Goal: Information Seeking & Learning: Learn about a topic

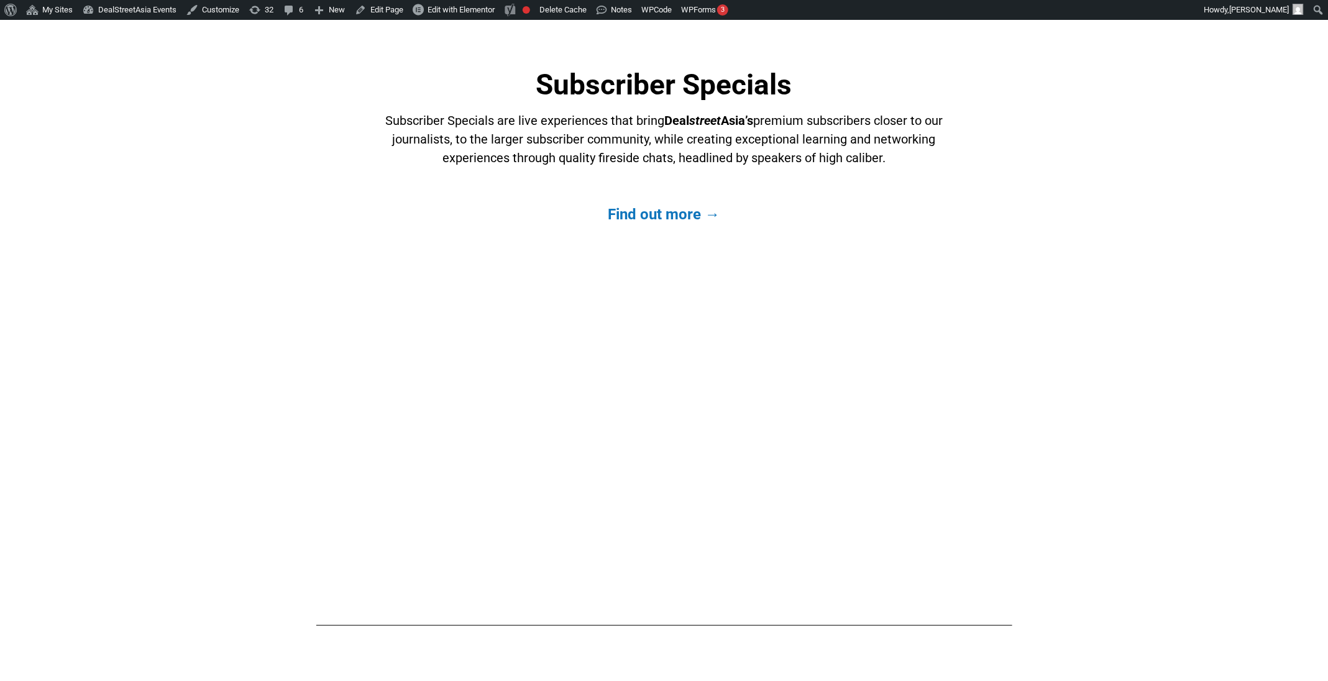
scroll to position [2686, 0]
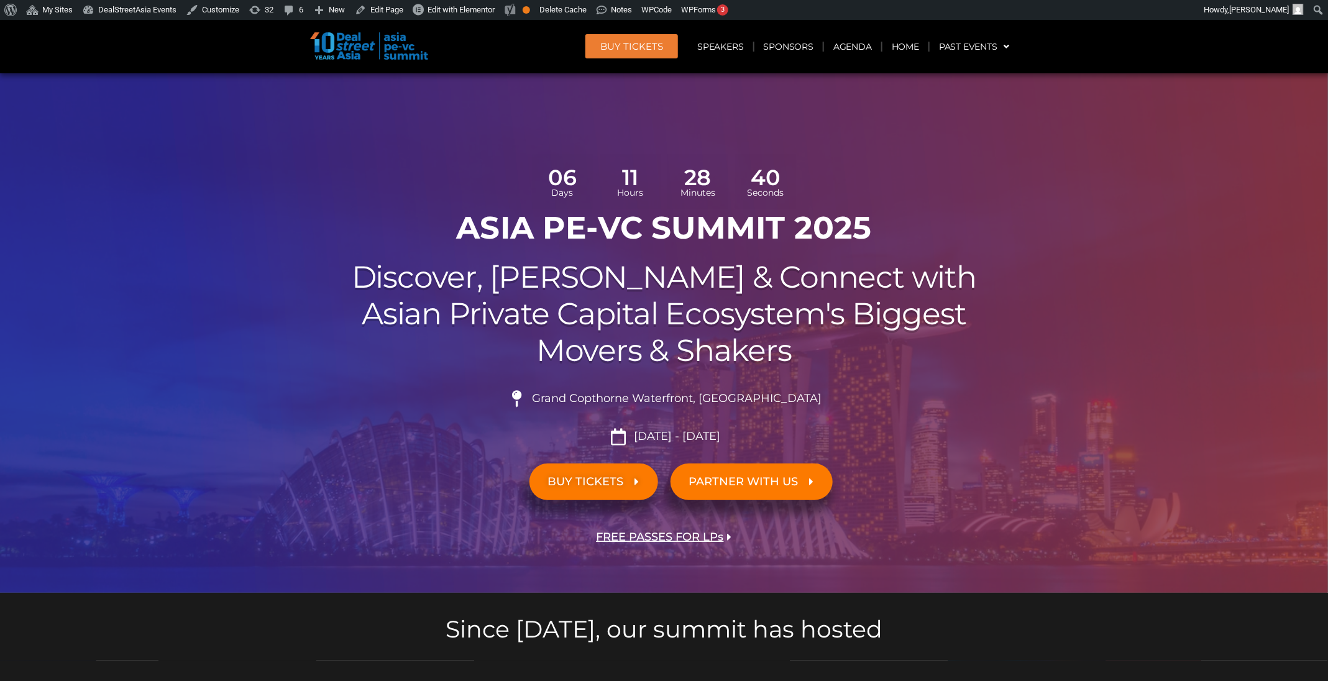
scroll to position [144, 0]
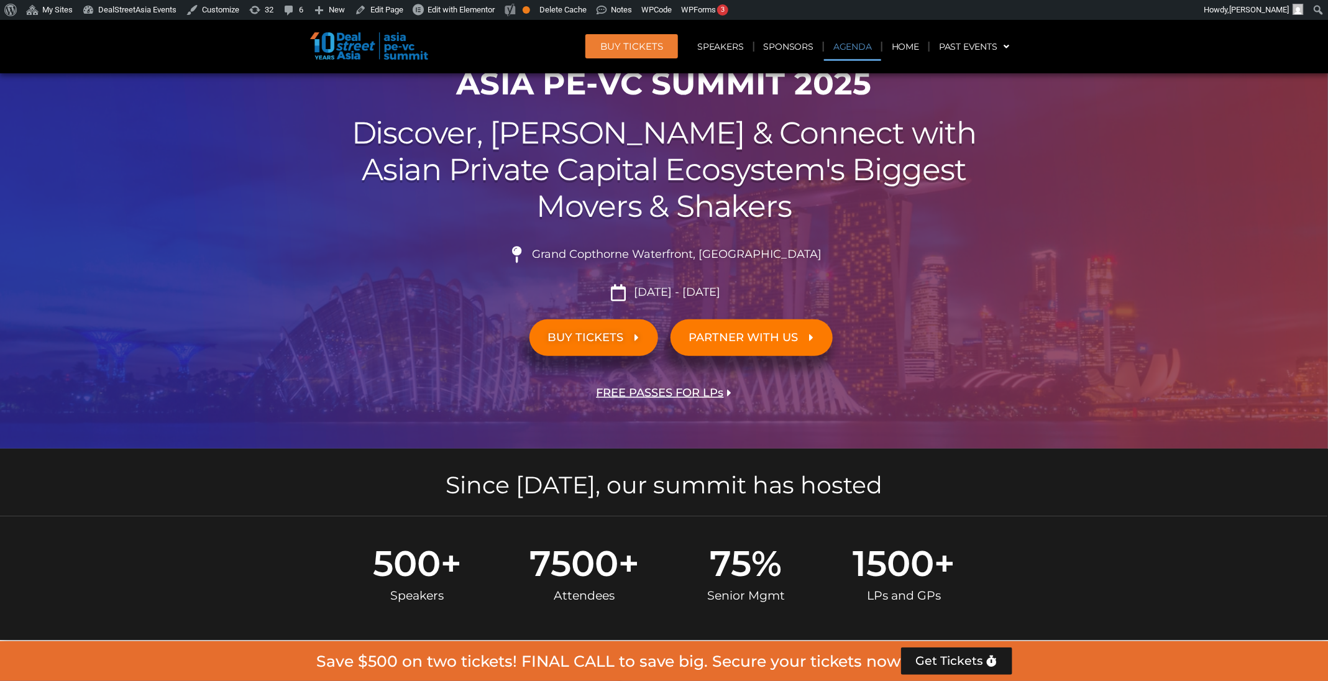
click at [853, 52] on link "Agenda" at bounding box center [852, 46] width 57 height 29
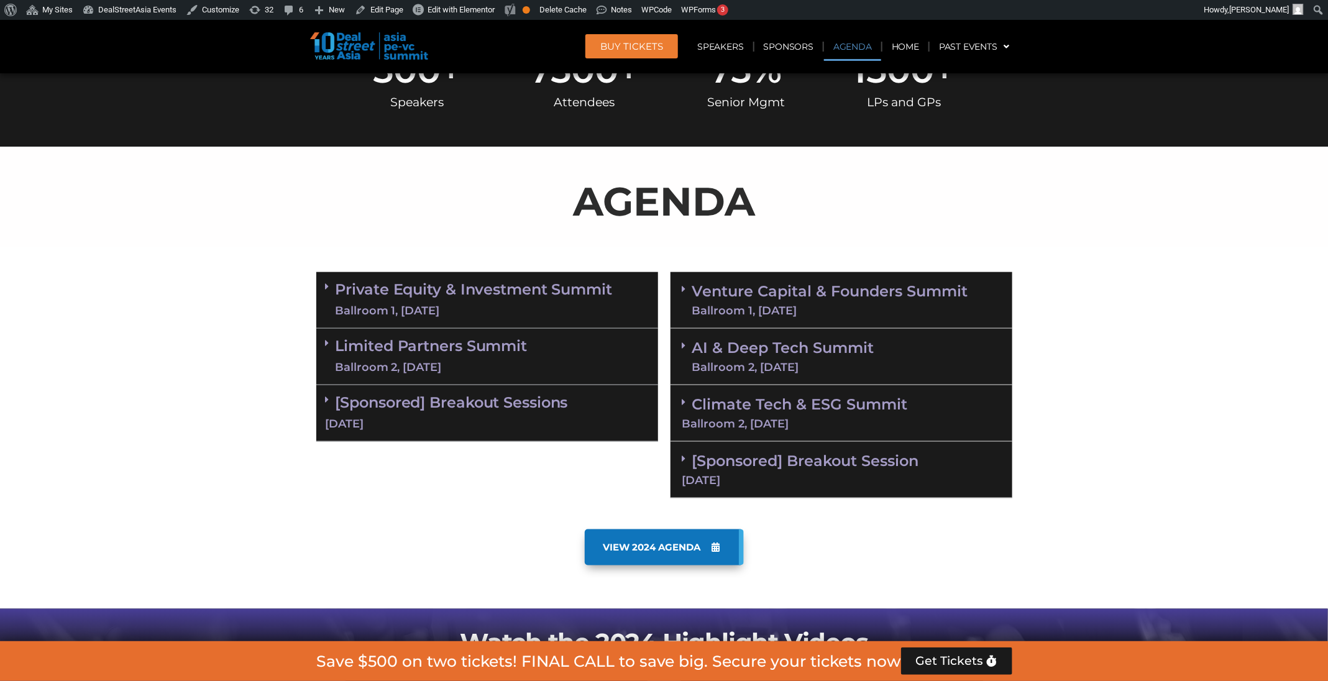
scroll to position [716, 0]
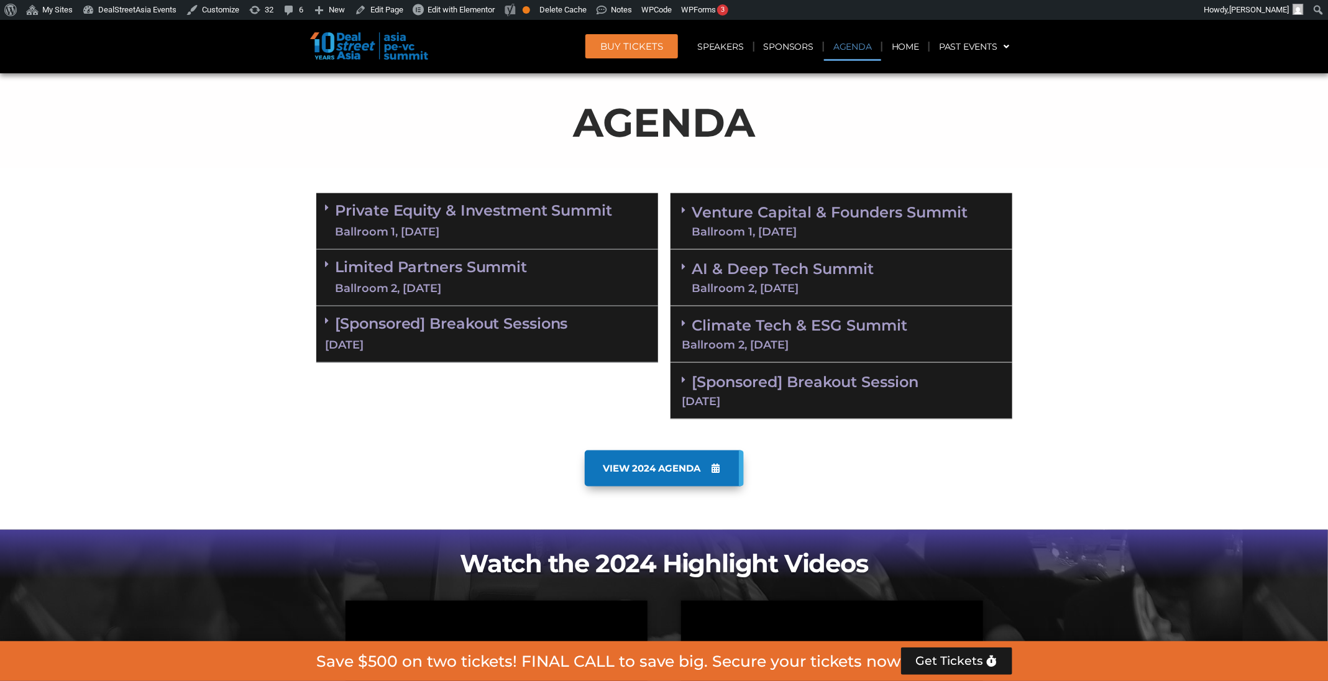
click at [818, 231] on div "Ballroom 1, 11 Sept" at bounding box center [830, 231] width 276 height 11
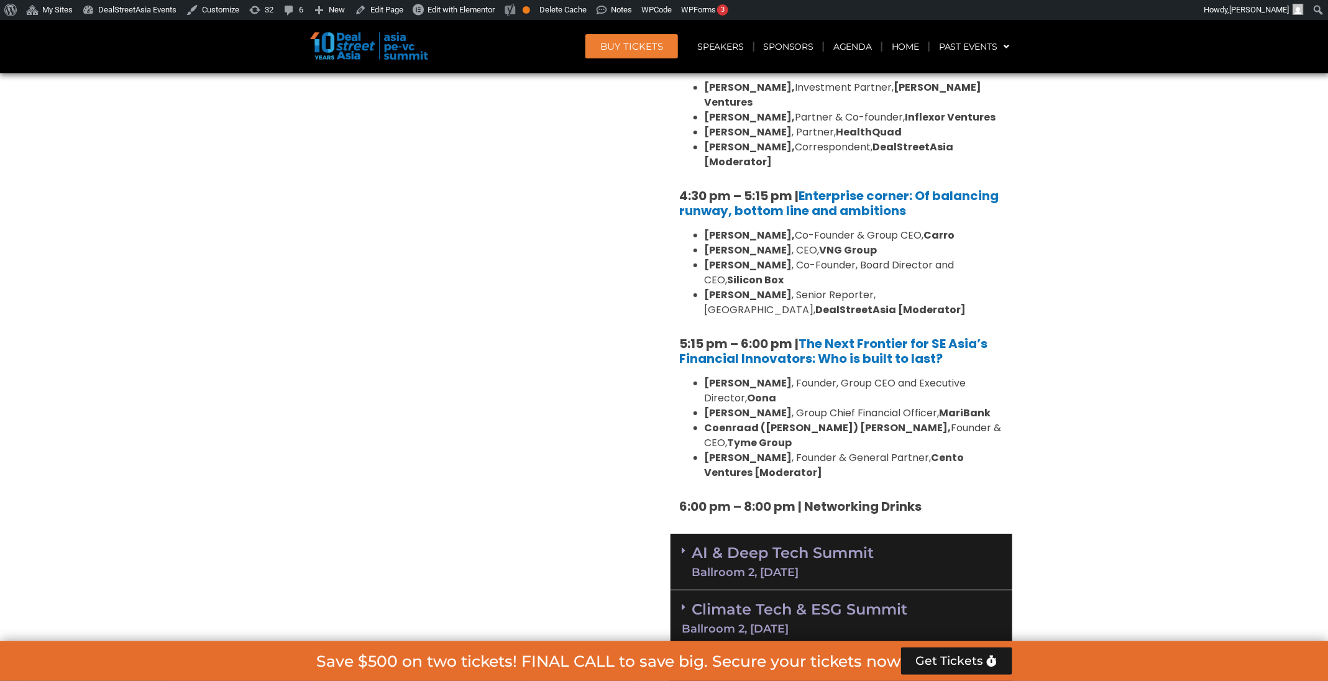
scroll to position [2172, 0]
click at [825, 454] on link "AI & Deep Tech Summit Ballroom 2, 11 Sept" at bounding box center [783, 562] width 182 height 32
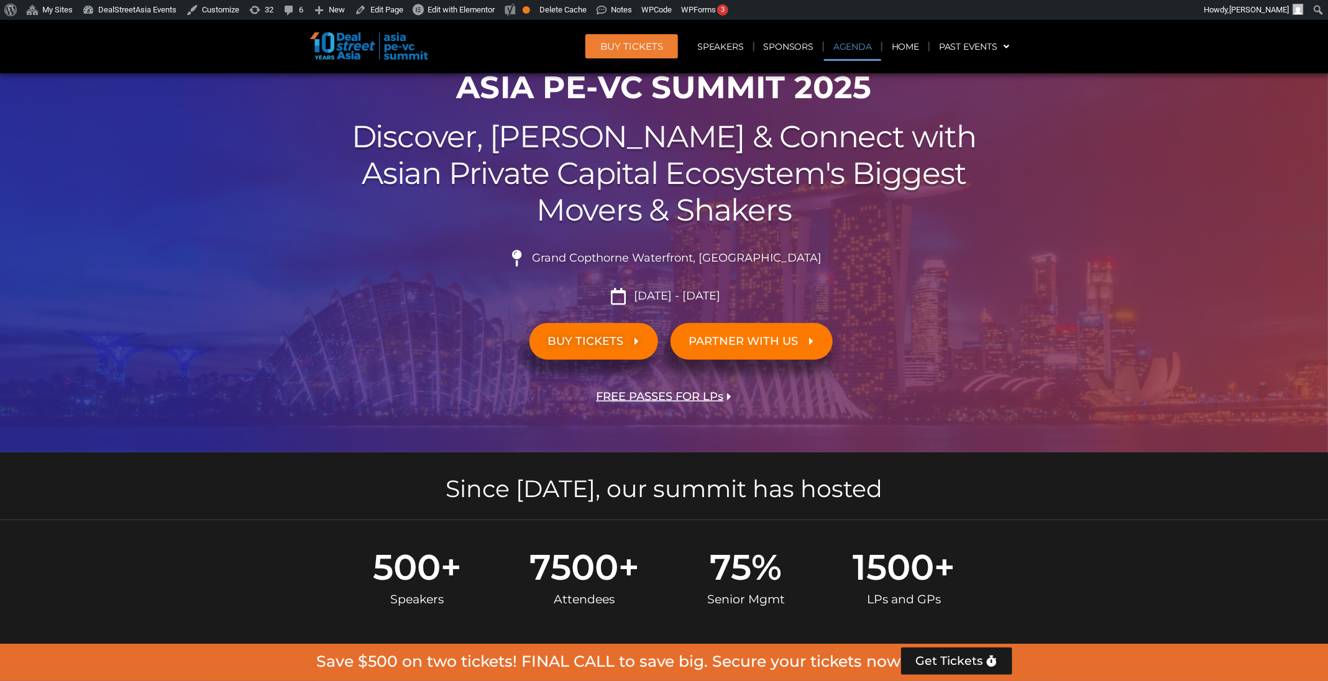
scroll to position [0, 0]
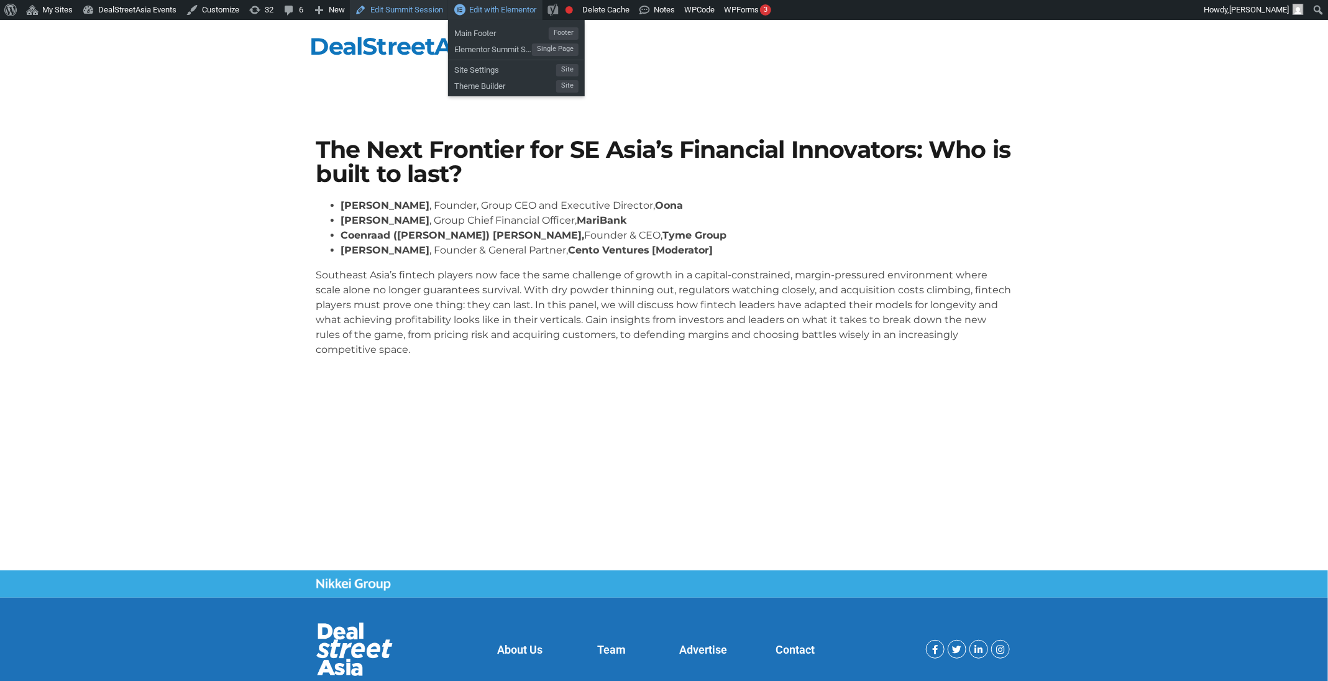
click at [415, 7] on link "Edit Summit Session" at bounding box center [399, 10] width 98 height 20
